Goal: Check status: Check status

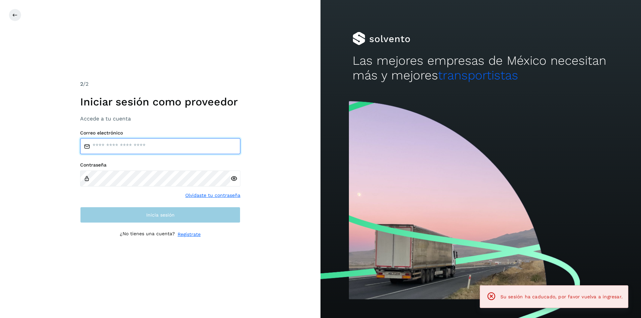
type input "**********"
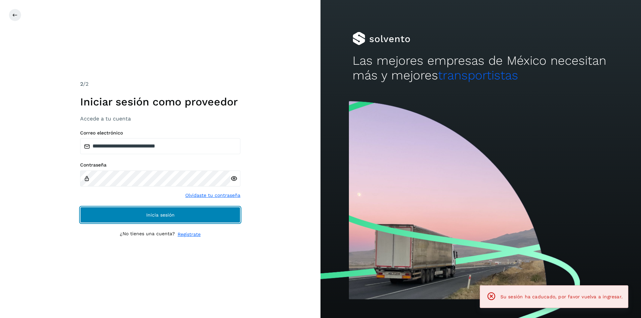
click at [210, 213] on button "Inicia sesión" at bounding box center [160, 215] width 160 height 16
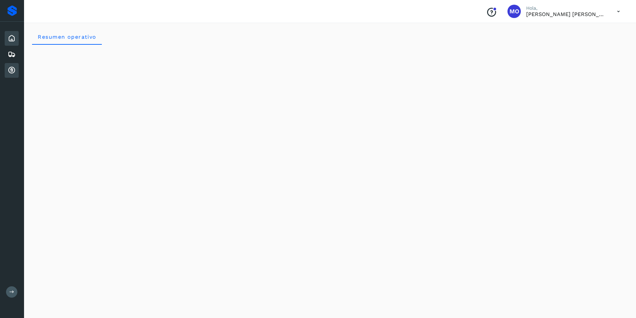
click at [12, 67] on icon at bounding box center [12, 70] width 8 height 8
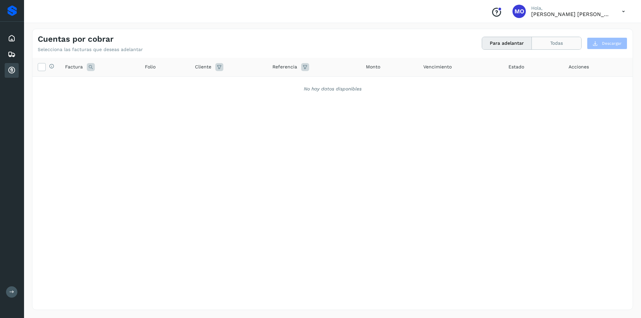
click at [543, 40] on button "Todas" at bounding box center [556, 43] width 49 height 12
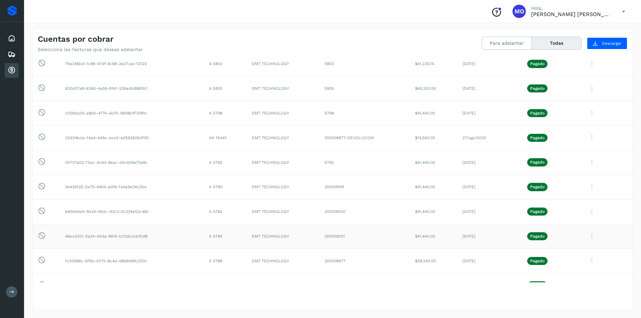
scroll to position [1302, 0]
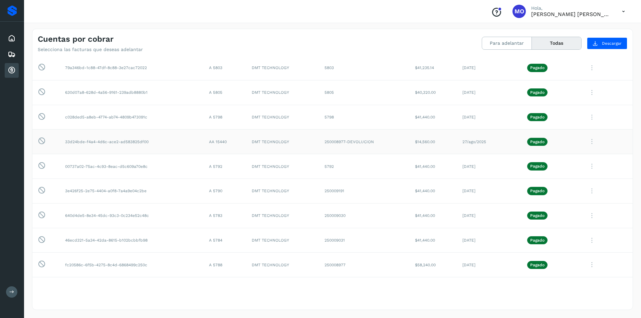
click at [588, 141] on icon at bounding box center [591, 142] width 13 height 14
click at [555, 195] on button "CEP" at bounding box center [586, 197] width 79 height 13
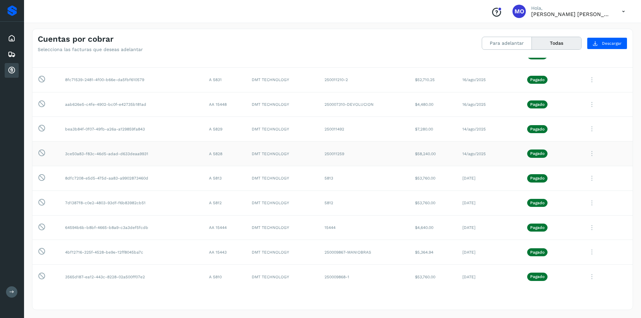
click at [585, 153] on icon at bounding box center [591, 154] width 13 height 14
click at [573, 211] on button "CEP" at bounding box center [586, 209] width 79 height 13
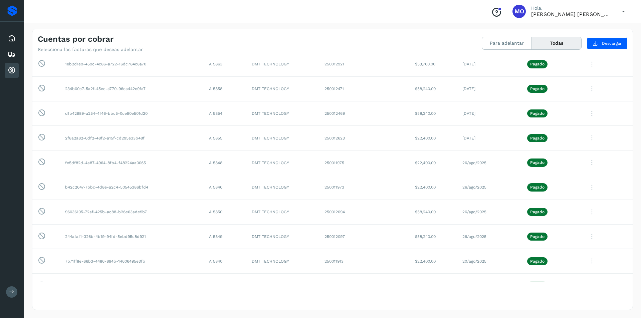
scroll to position [801, 0]
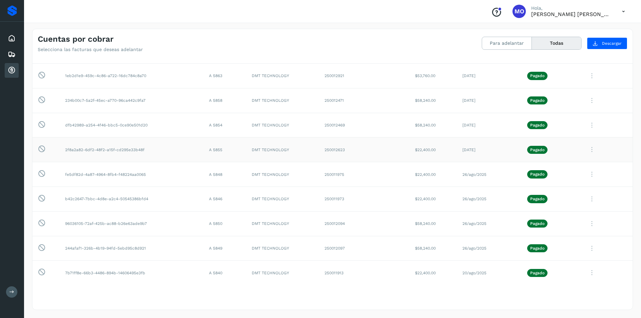
click at [588, 150] on icon at bounding box center [591, 150] width 13 height 14
click at [563, 205] on button "CEP" at bounding box center [586, 205] width 79 height 13
click at [587, 174] on icon at bounding box center [591, 175] width 13 height 14
click at [556, 231] on button "CEP" at bounding box center [586, 229] width 79 height 13
click at [588, 123] on icon at bounding box center [591, 125] width 13 height 14
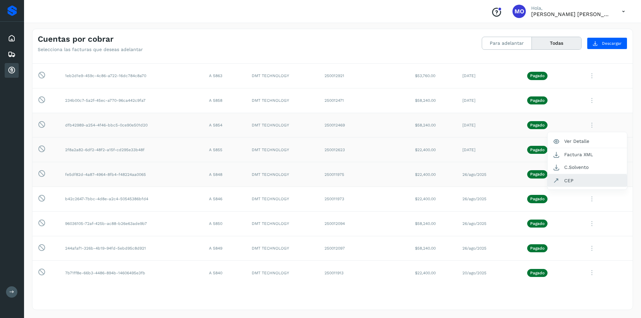
click at [561, 186] on button "CEP" at bounding box center [586, 180] width 79 height 13
click at [587, 102] on icon at bounding box center [591, 101] width 13 height 14
click at [568, 157] on button "CEP" at bounding box center [586, 156] width 79 height 13
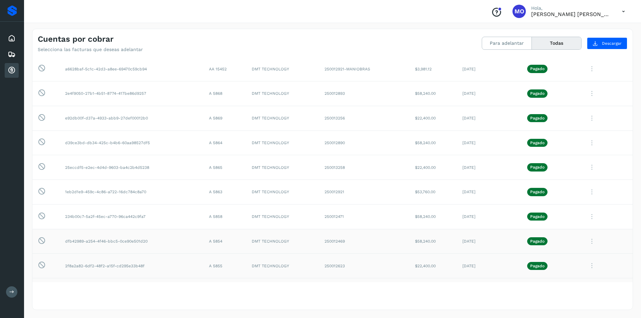
scroll to position [678, 0]
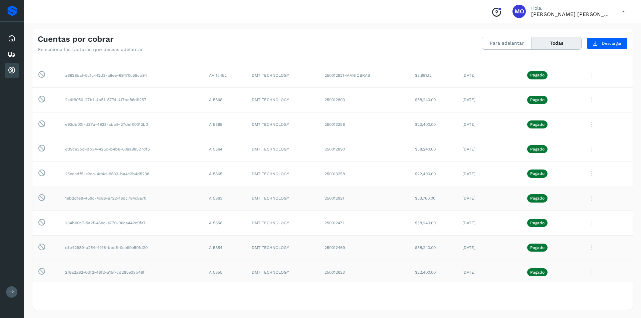
click at [586, 198] on icon at bounding box center [591, 199] width 13 height 14
click at [563, 254] on button "CEP" at bounding box center [586, 253] width 79 height 13
click at [588, 176] on icon at bounding box center [591, 174] width 13 height 14
click at [568, 231] on button "CEP" at bounding box center [586, 229] width 79 height 13
click at [586, 150] on icon at bounding box center [591, 150] width 13 height 14
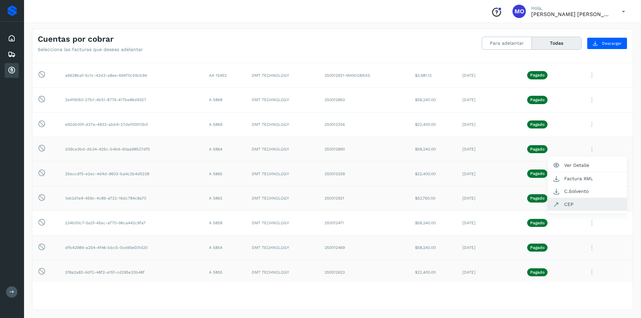
click at [560, 203] on button "CEP" at bounding box center [586, 204] width 79 height 13
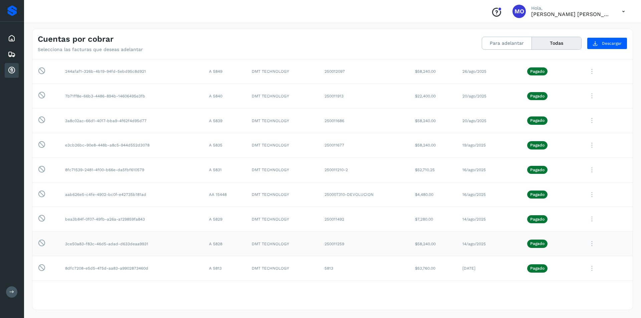
scroll to position [1046, 0]
